Goal: Task Accomplishment & Management: Manage account settings

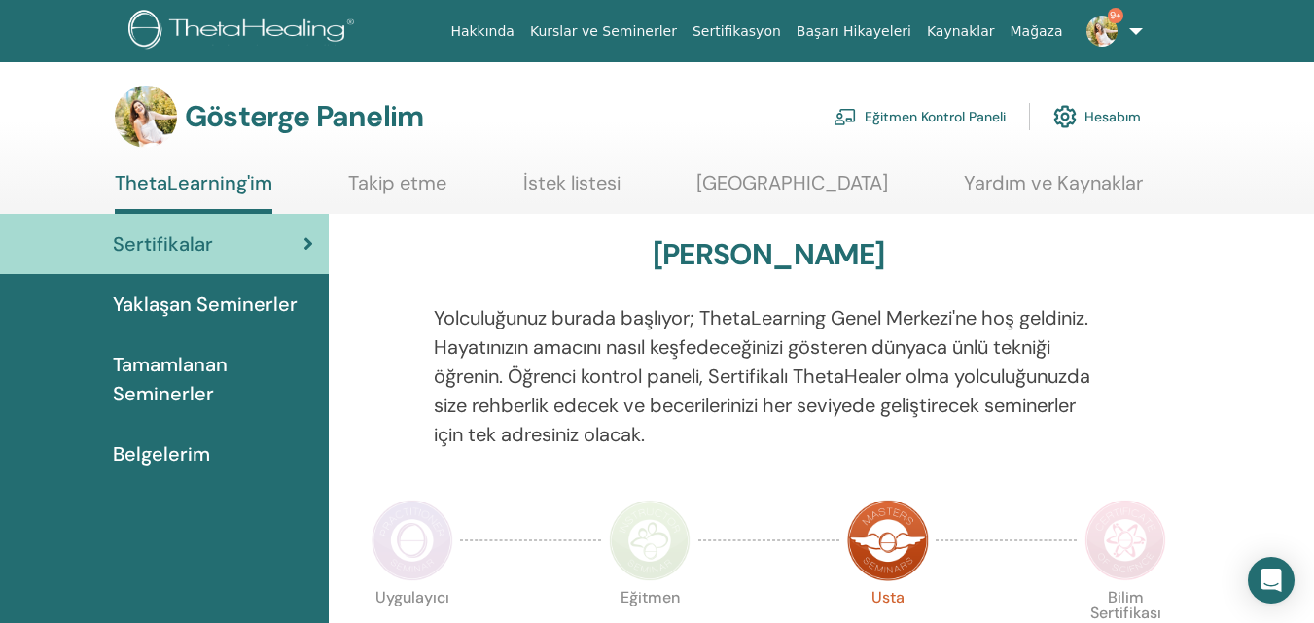
click at [956, 109] on font "Eğitmen Kontrol Paneli" at bounding box center [935, 118] width 141 height 18
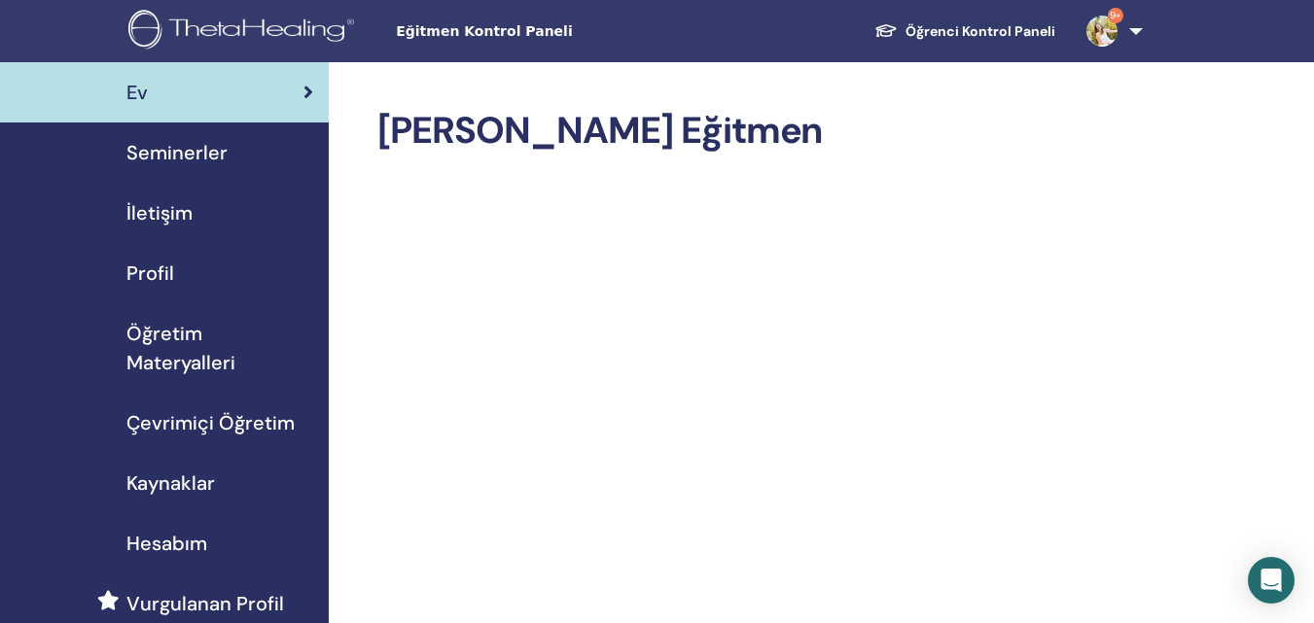
click at [186, 142] on font "Seminerler" at bounding box center [176, 152] width 101 height 25
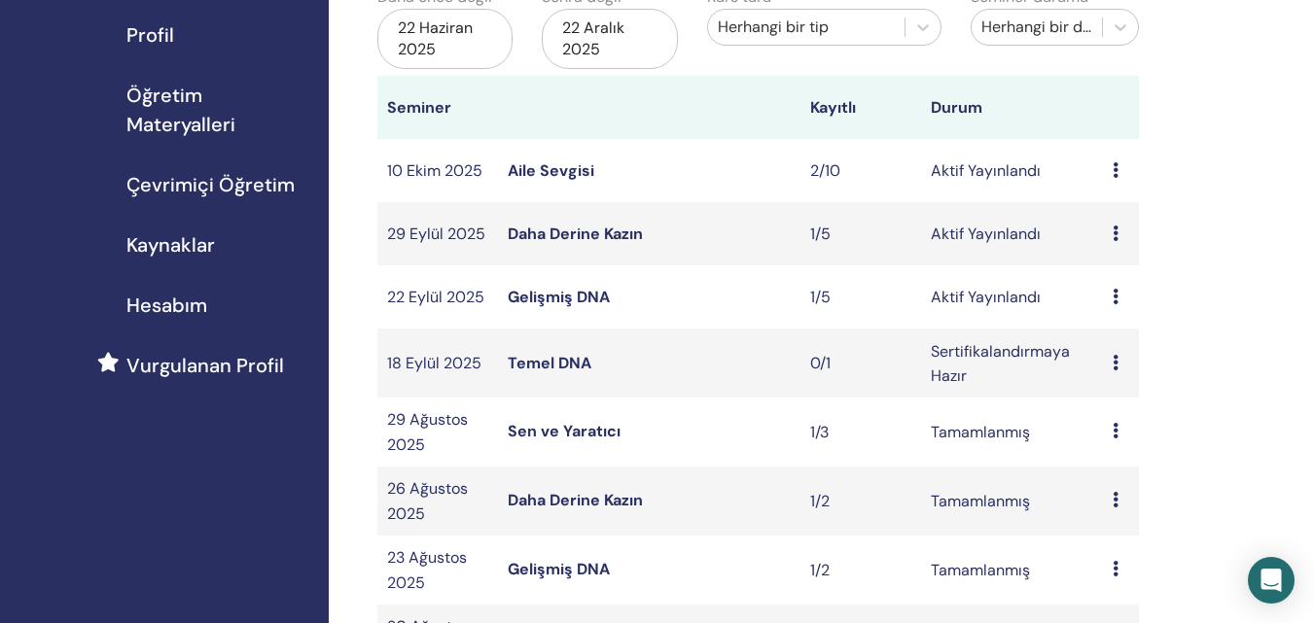
scroll to position [242, 0]
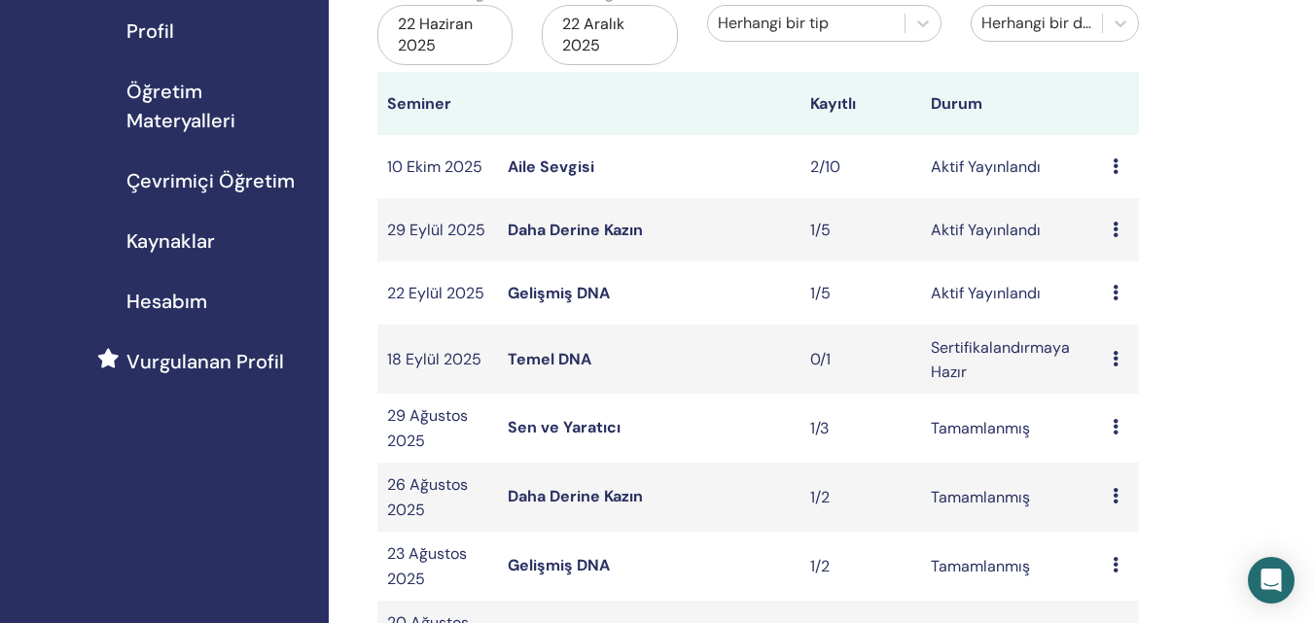
click at [1117, 356] on icon at bounding box center [1115, 359] width 6 height 16
click at [1124, 420] on font "Katılımcılar" at bounding box center [1124, 430] width 80 height 20
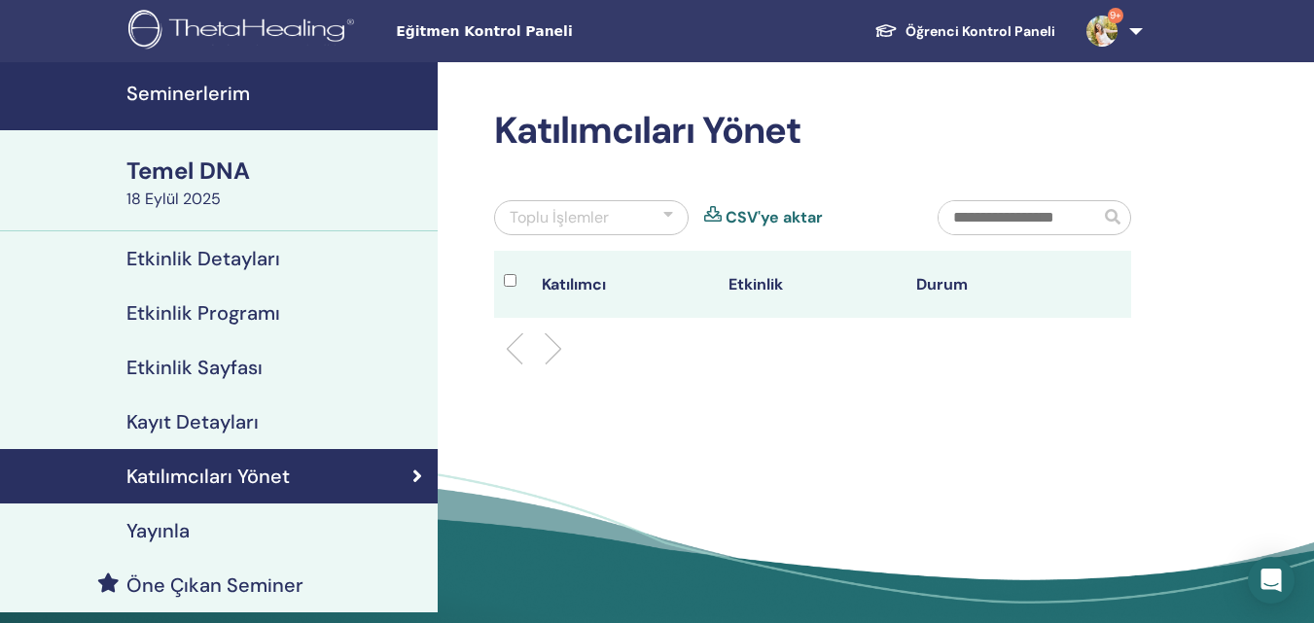
click at [202, 88] on font "Seminerlerim" at bounding box center [188, 93] width 124 height 25
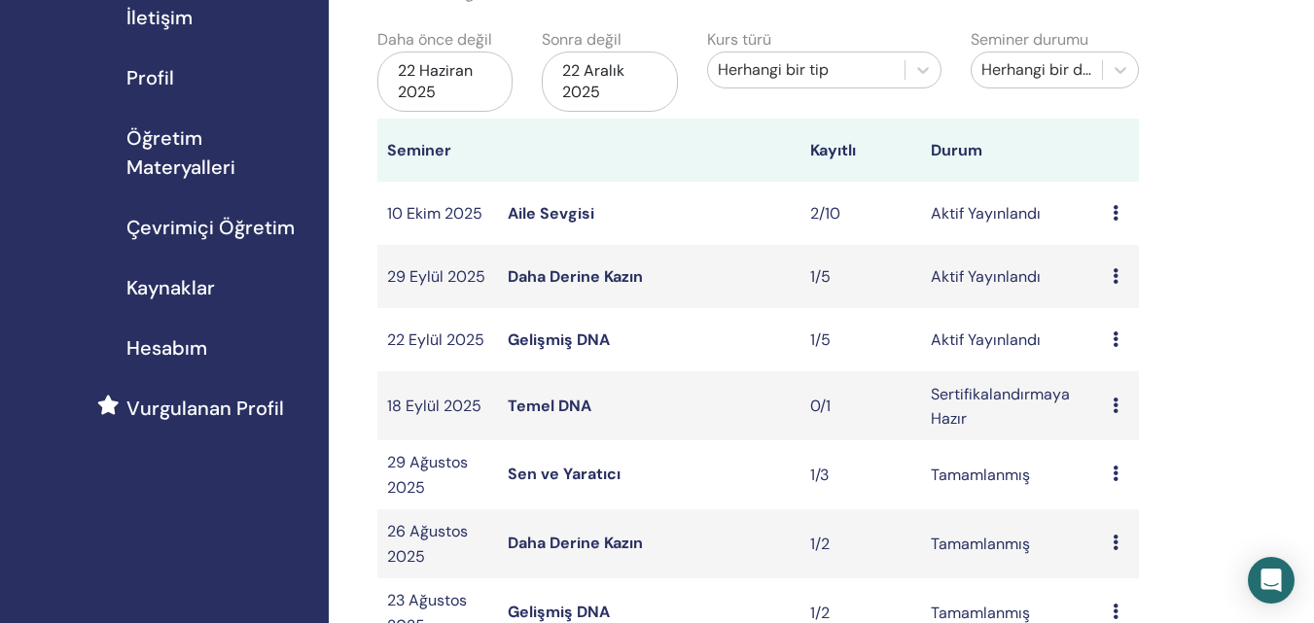
scroll to position [176, 0]
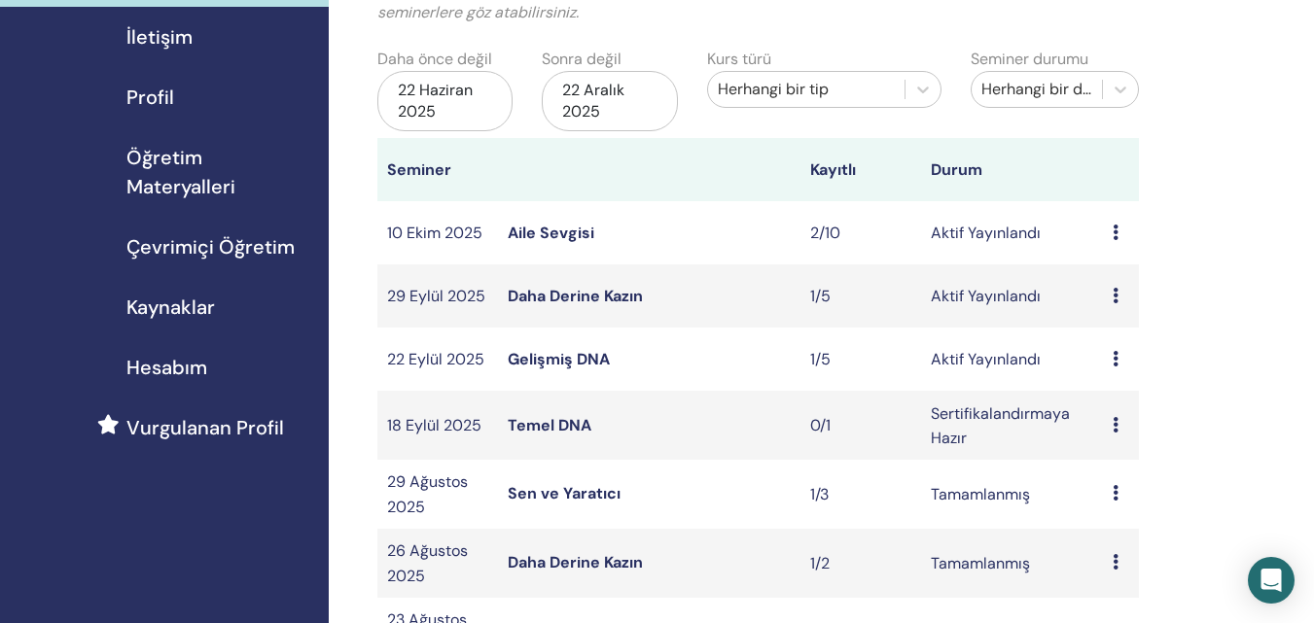
click at [1112, 355] on icon at bounding box center [1115, 359] width 6 height 16
click at [1092, 435] on font "Katılımcılar" at bounding box center [1119, 429] width 80 height 20
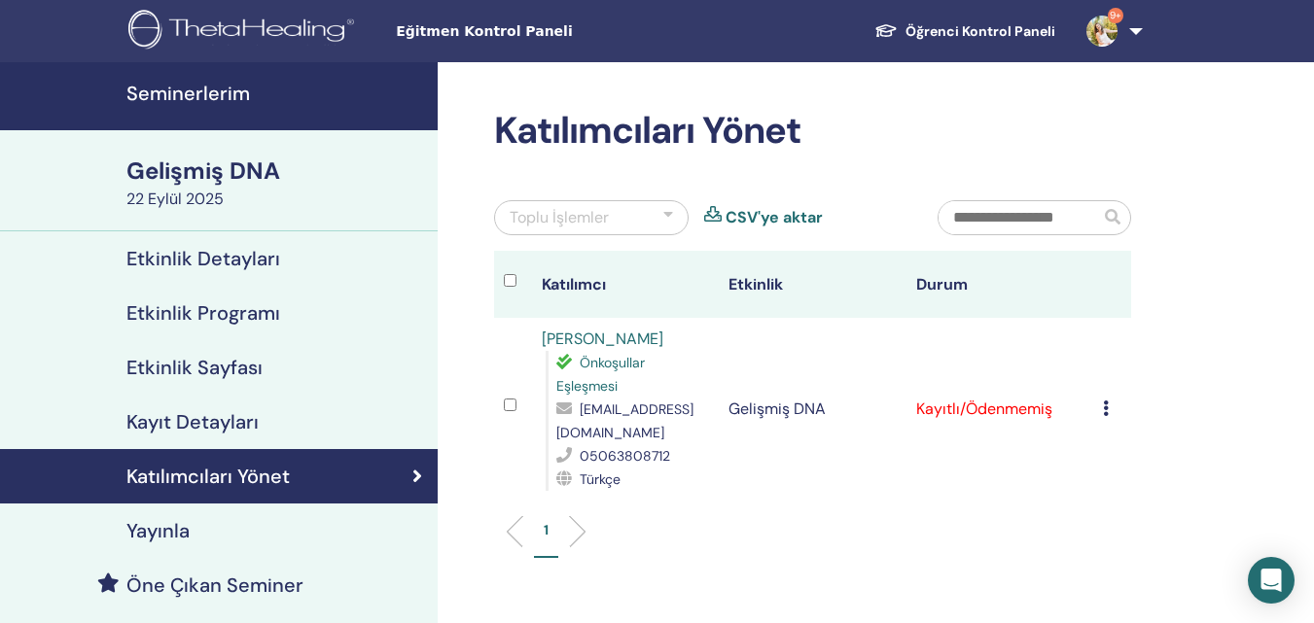
click at [246, 93] on font "Seminerlerim" at bounding box center [188, 93] width 124 height 25
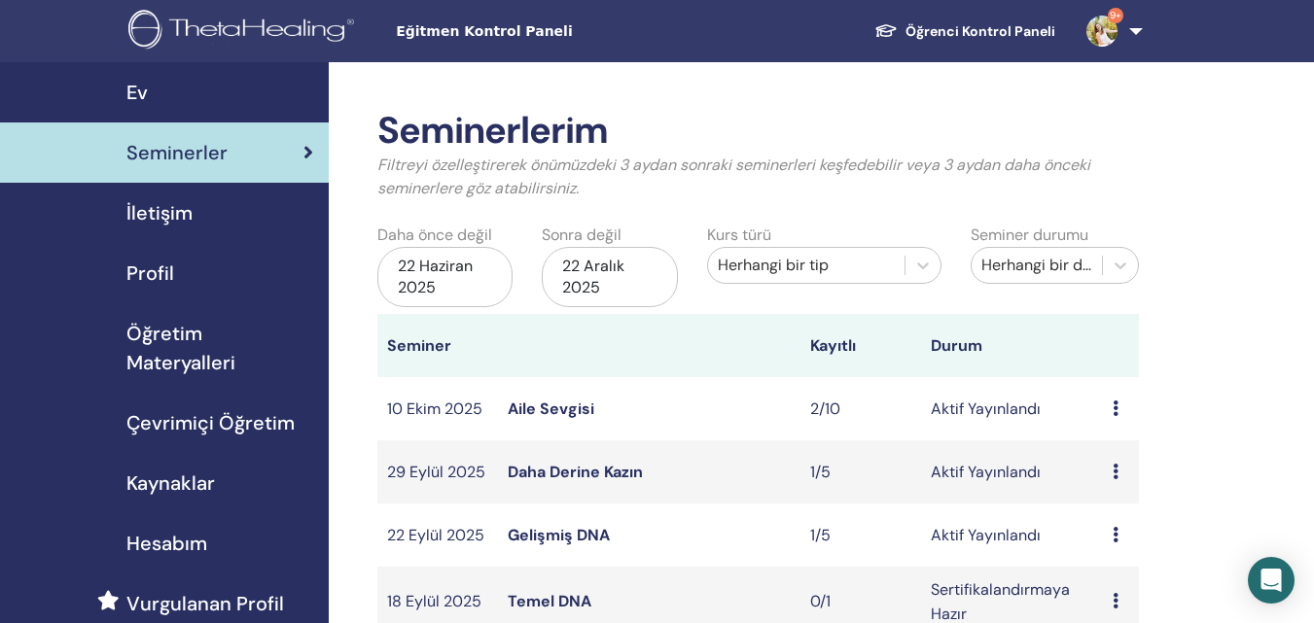
click at [1115, 472] on icon at bounding box center [1115, 472] width 6 height 16
click at [1139, 541] on font "Katılımcılar" at bounding box center [1122, 546] width 80 height 20
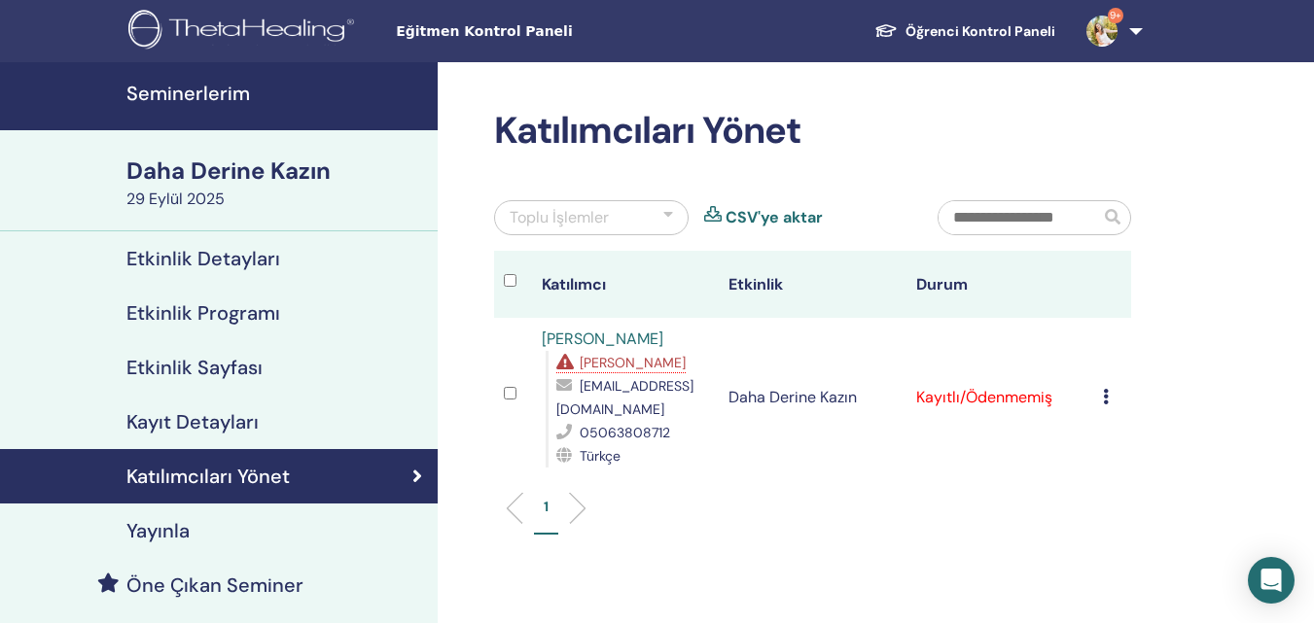
click at [207, 93] on font "Seminerlerim" at bounding box center [188, 93] width 124 height 25
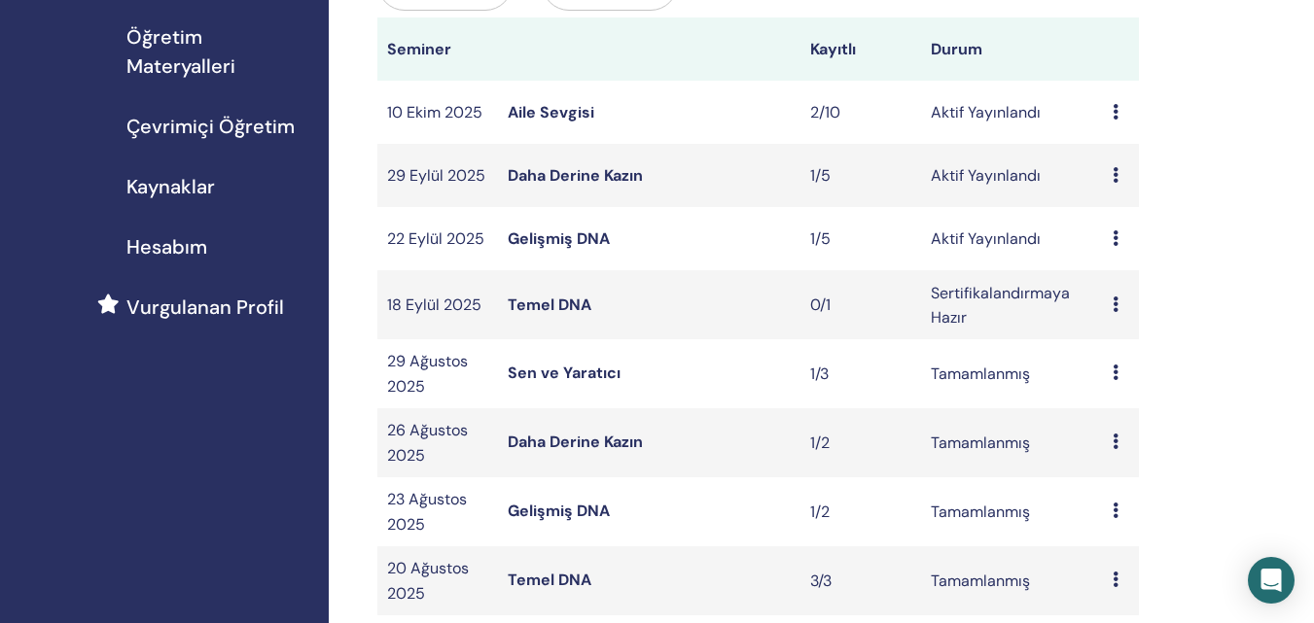
scroll to position [300, 0]
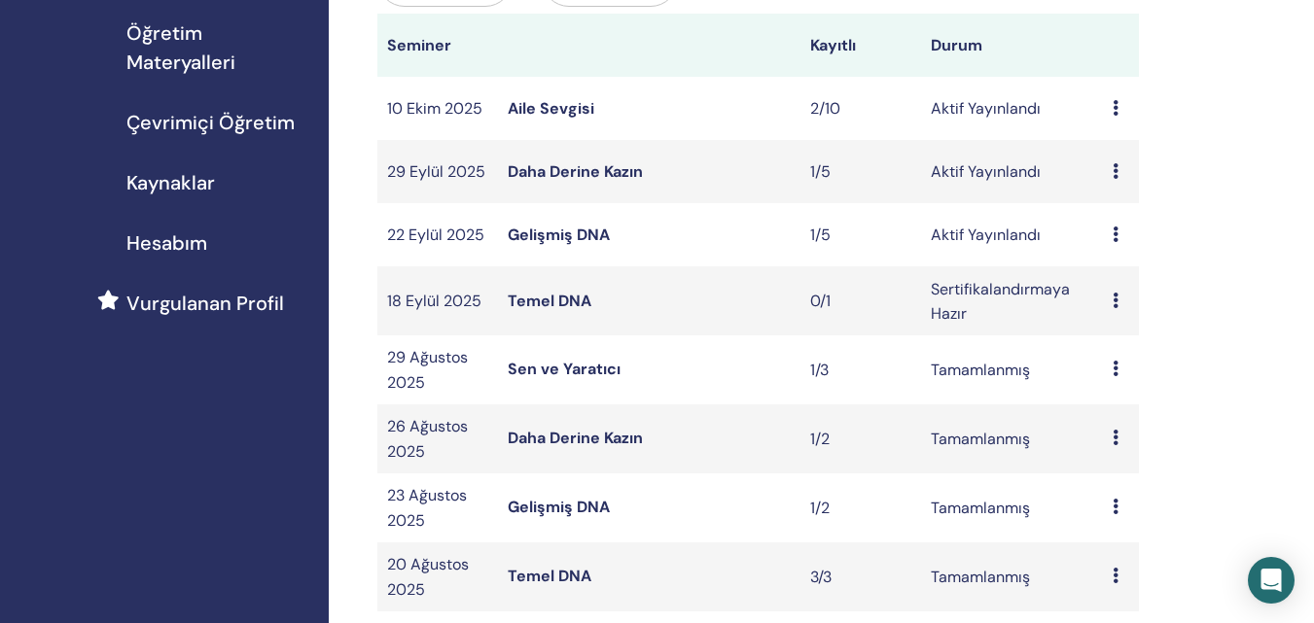
click at [1113, 300] on icon at bounding box center [1115, 301] width 6 height 16
click at [1114, 343] on font "Düzenlemek" at bounding box center [1123, 345] width 87 height 20
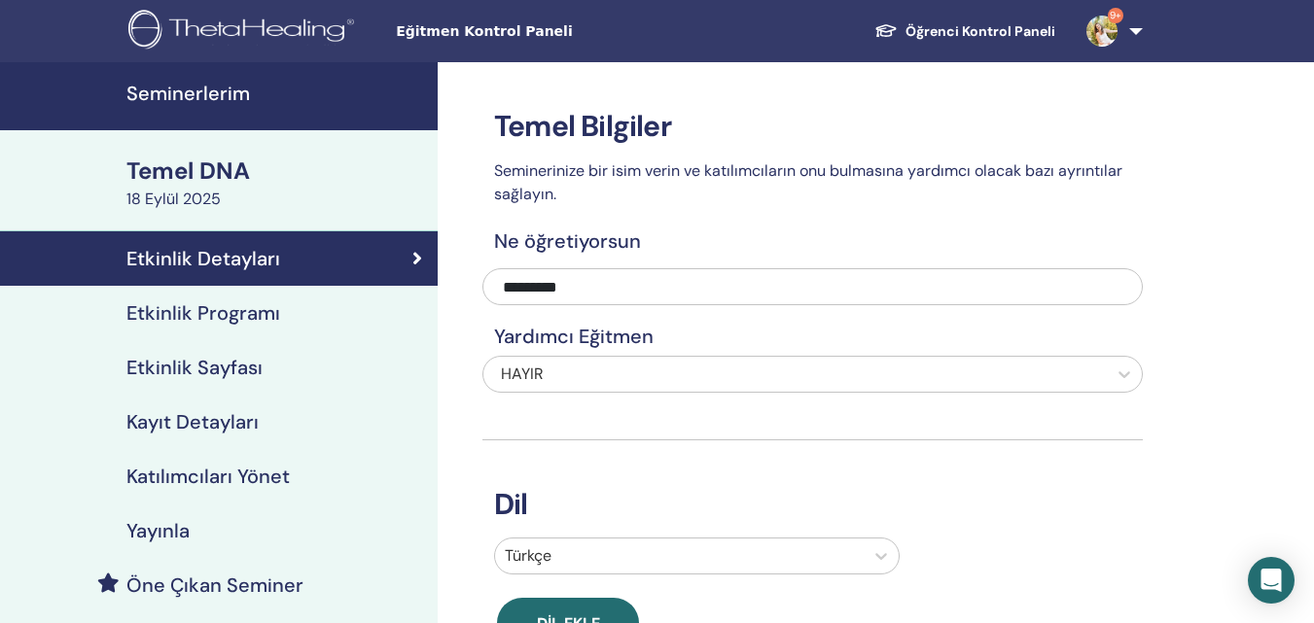
click at [191, 435] on font "Kayıt Detayları" at bounding box center [192, 421] width 132 height 25
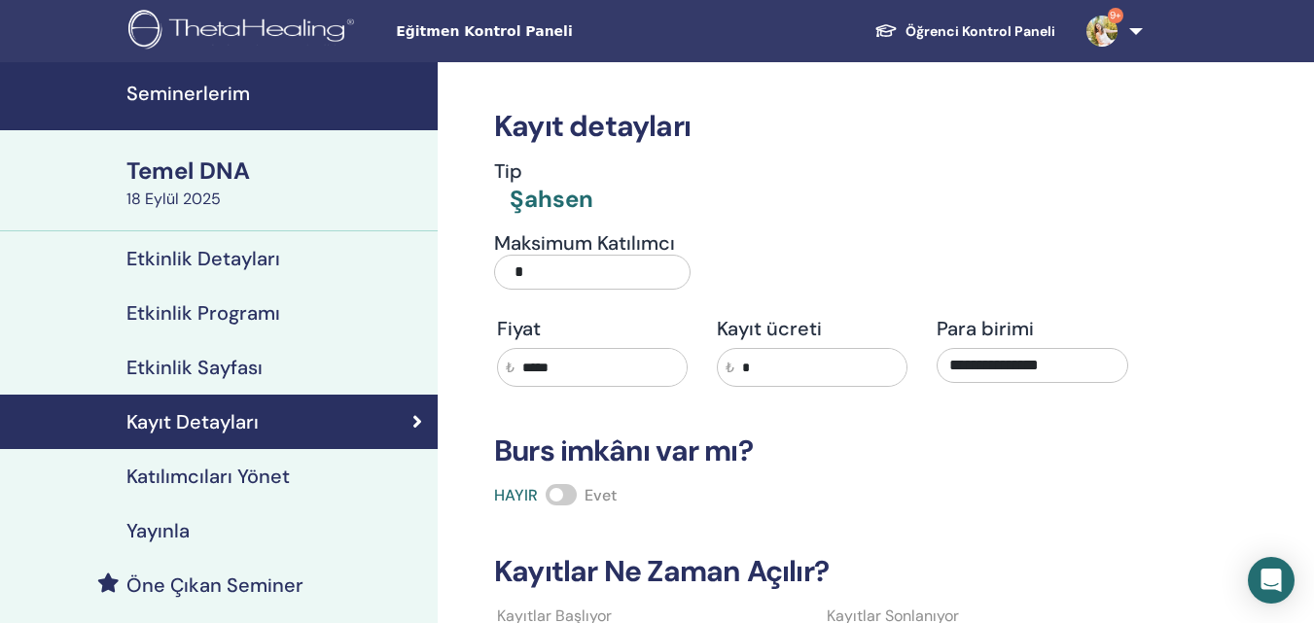
click at [253, 360] on font "Etkinlik Sayfası" at bounding box center [194, 367] width 136 height 25
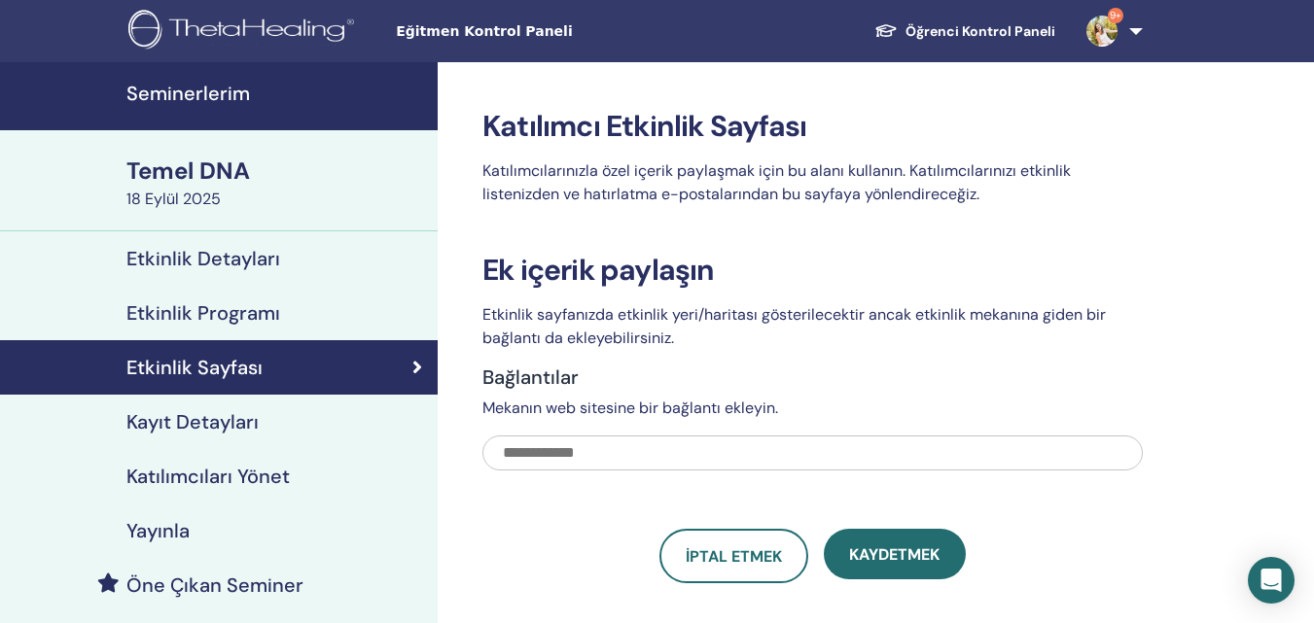
click at [261, 306] on font "Etkinlik Programı" at bounding box center [203, 312] width 154 height 25
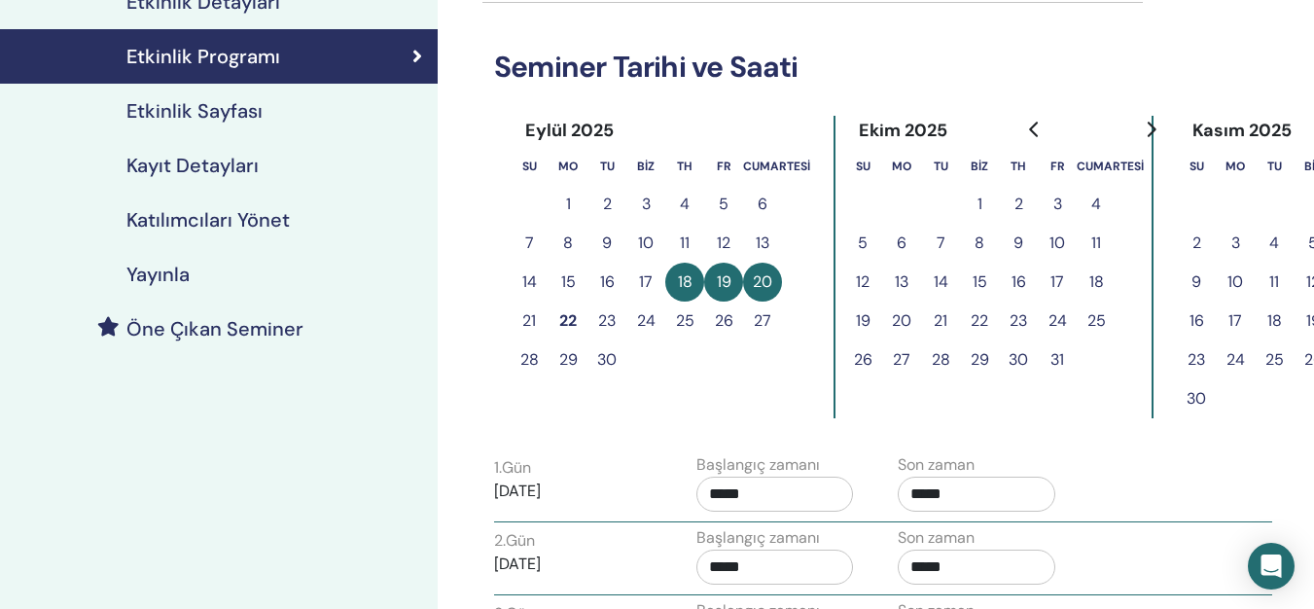
scroll to position [328, 0]
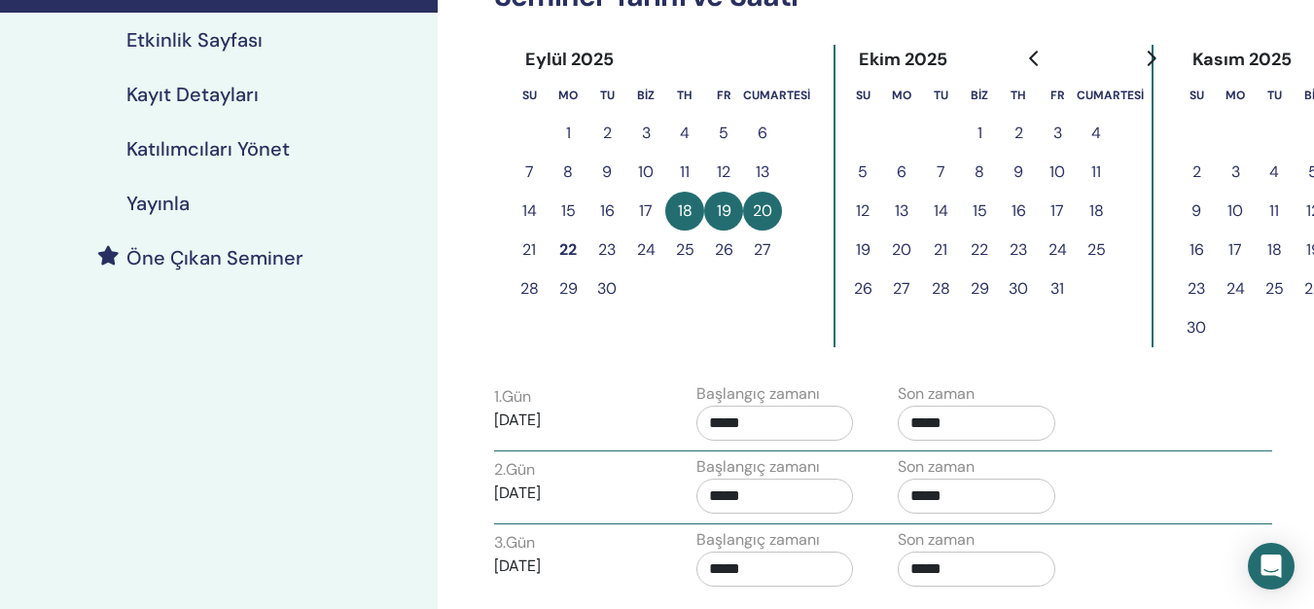
drag, startPoint x: 1307, startPoint y: 179, endPoint x: 1325, endPoint y: 179, distance: 18.5
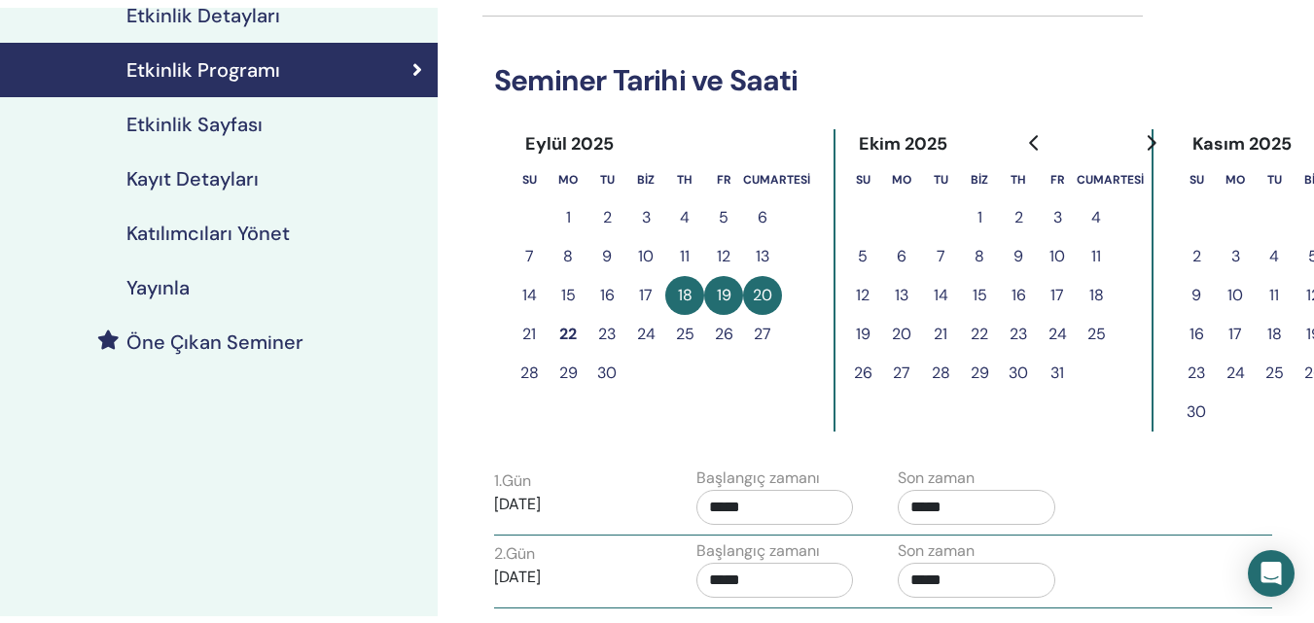
scroll to position [0, 0]
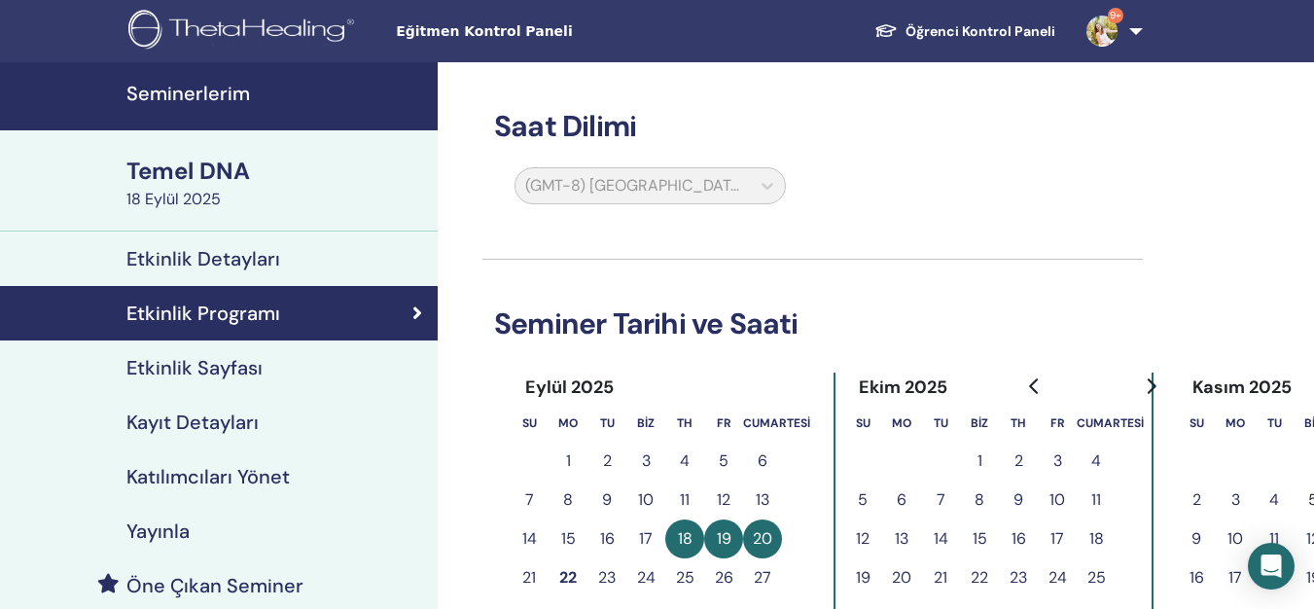
click at [181, 362] on font "Etkinlik Sayfası" at bounding box center [194, 367] width 136 height 25
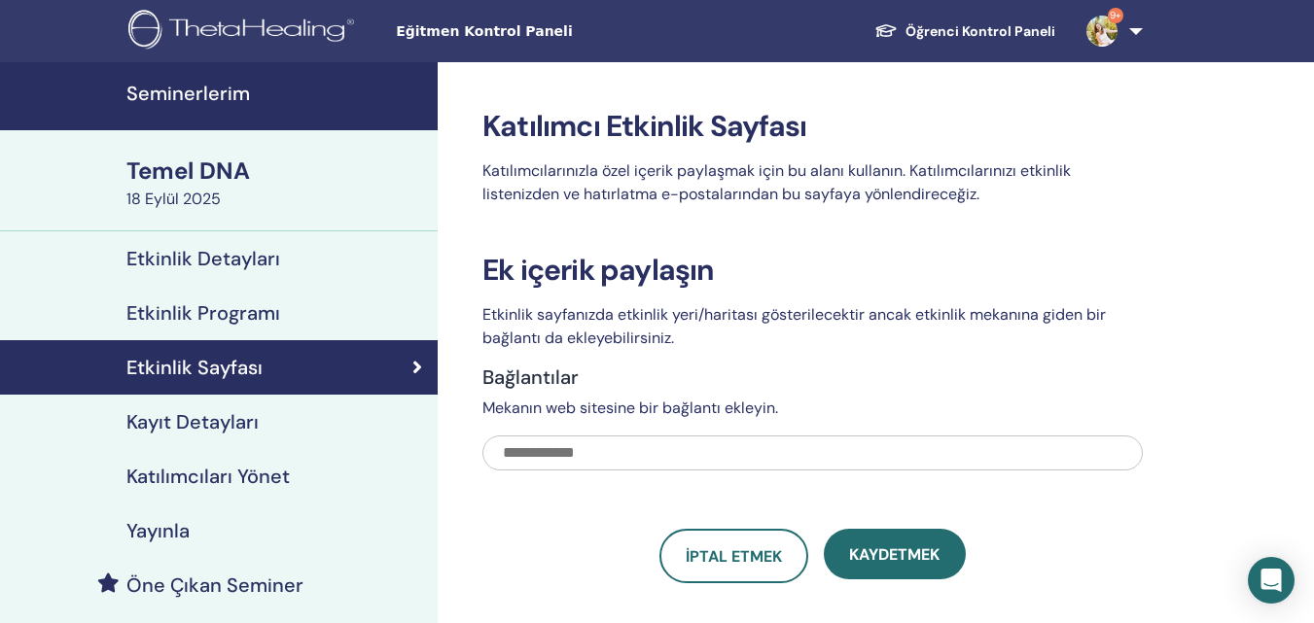
click at [209, 421] on font "Kayıt Detayları" at bounding box center [192, 421] width 132 height 25
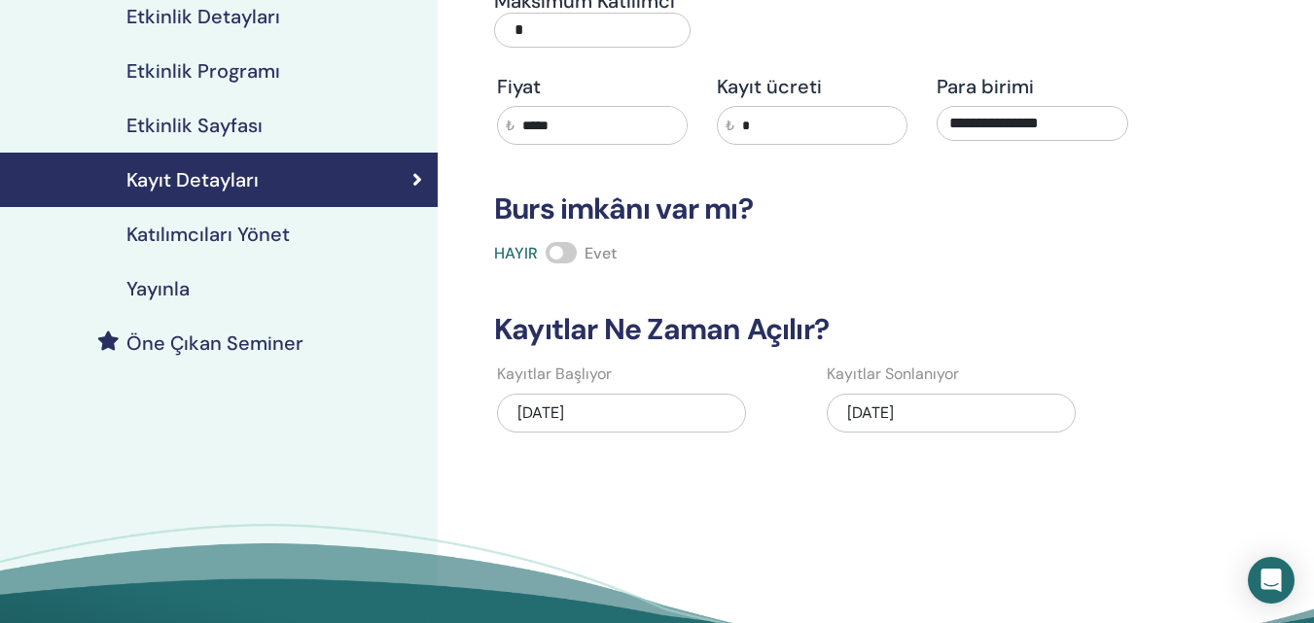
scroll to position [244, 0]
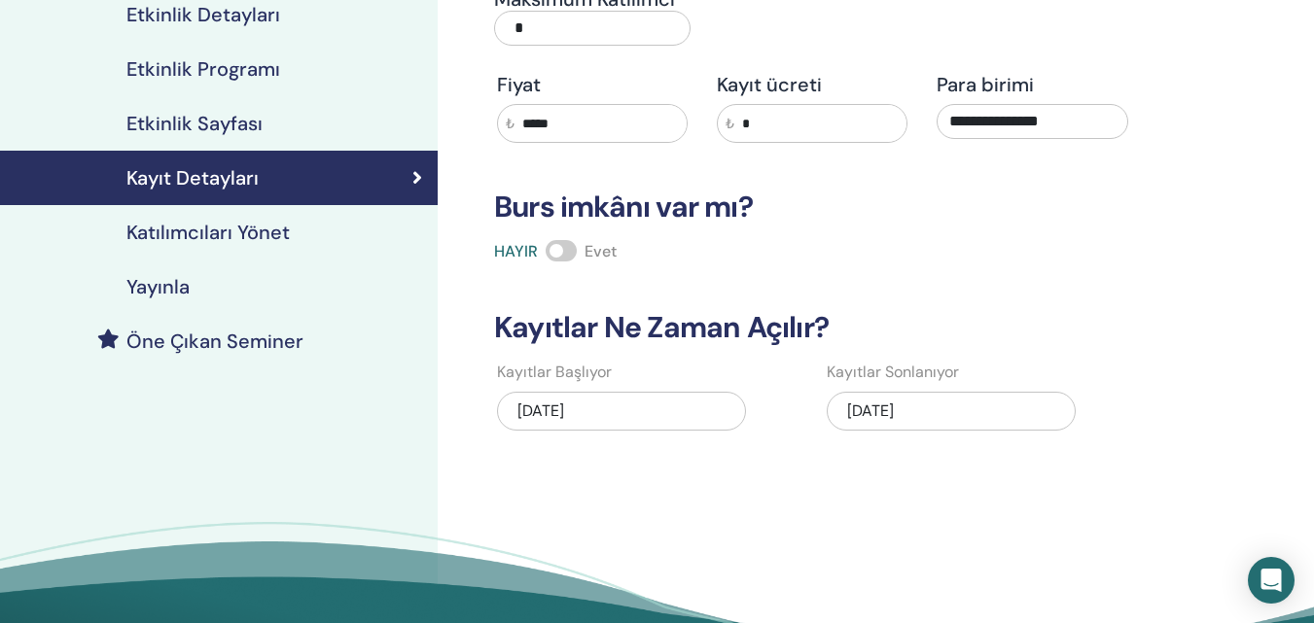
click at [872, 415] on font "[DATE]" at bounding box center [870, 411] width 47 height 20
click at [860, 407] on font "[DATE]" at bounding box center [870, 411] width 47 height 20
click at [1255, 280] on div "**********" at bounding box center [876, 267] width 876 height 899
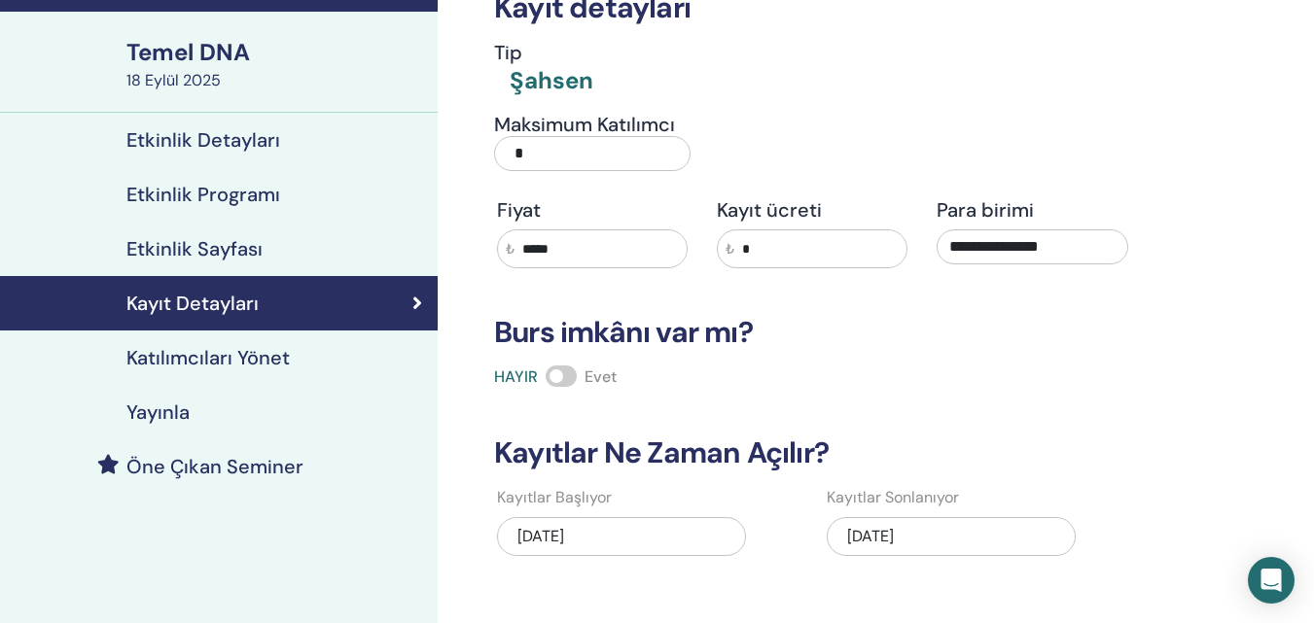
scroll to position [0, 0]
